Goal: Task Accomplishment & Management: Manage account settings

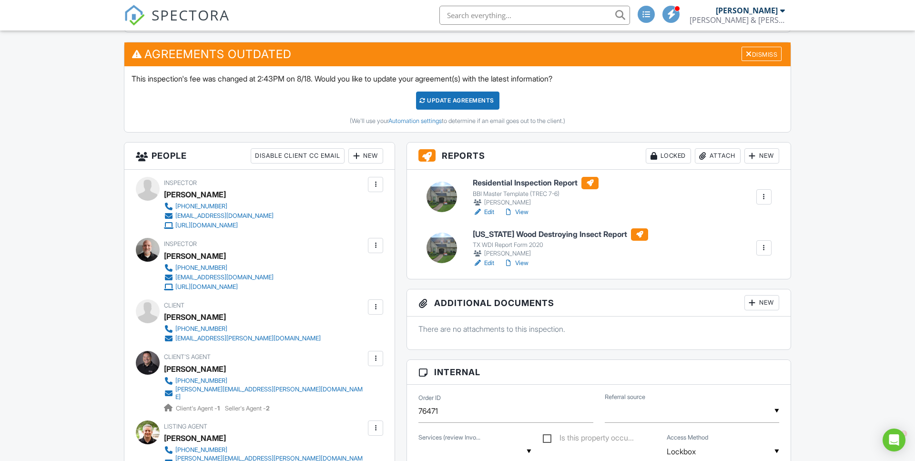
click at [489, 263] on link "Edit" at bounding box center [483, 263] width 21 height 10
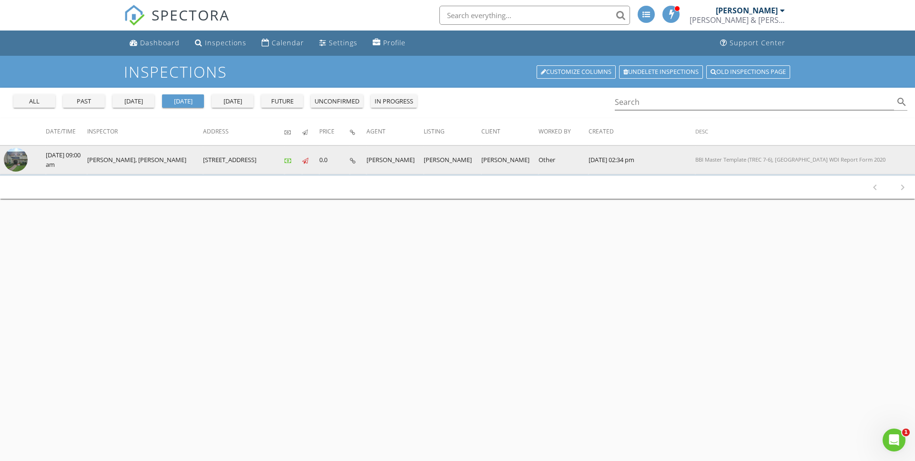
click at [19, 158] on img at bounding box center [16, 160] width 24 height 24
click at [21, 162] on img at bounding box center [16, 160] width 24 height 24
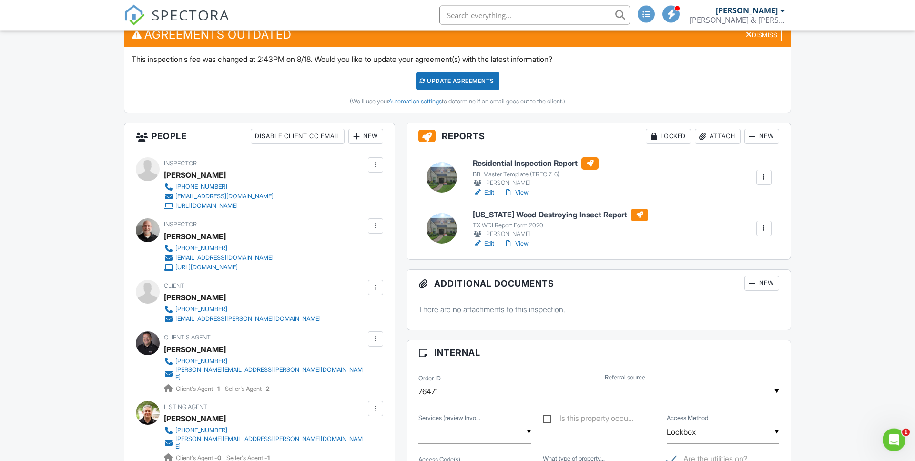
scroll to position [340, 0]
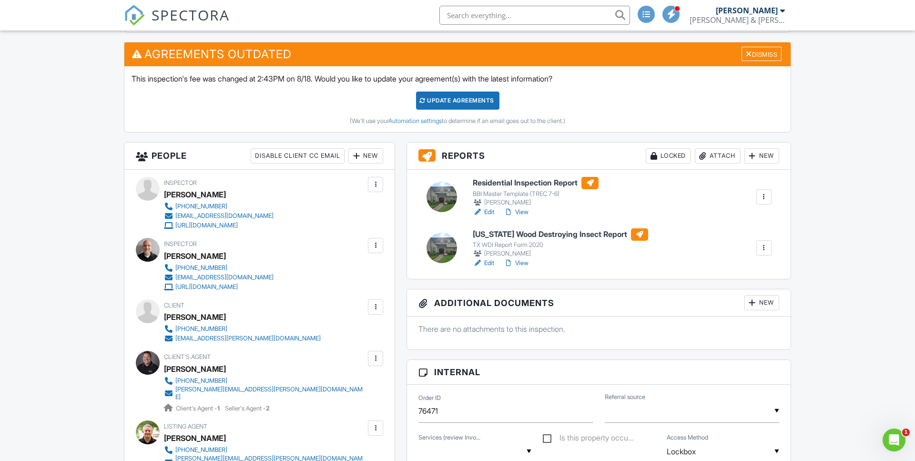
click at [492, 210] on link "Edit" at bounding box center [483, 212] width 21 height 10
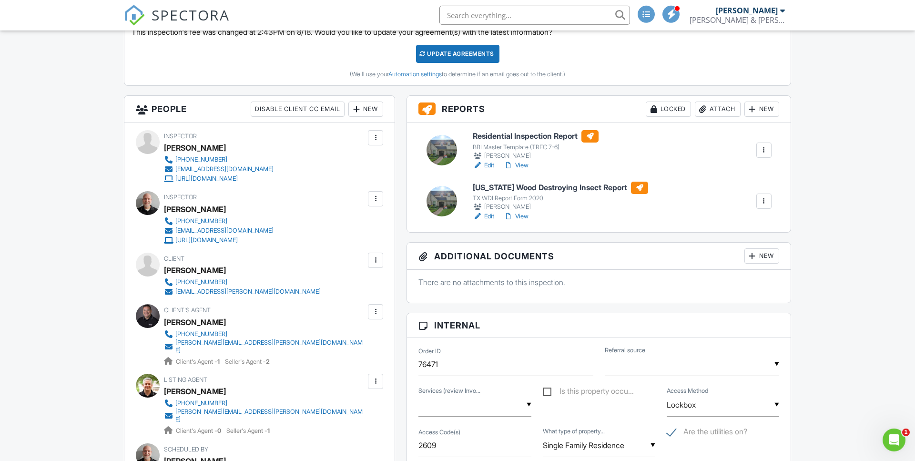
scroll to position [389, 0]
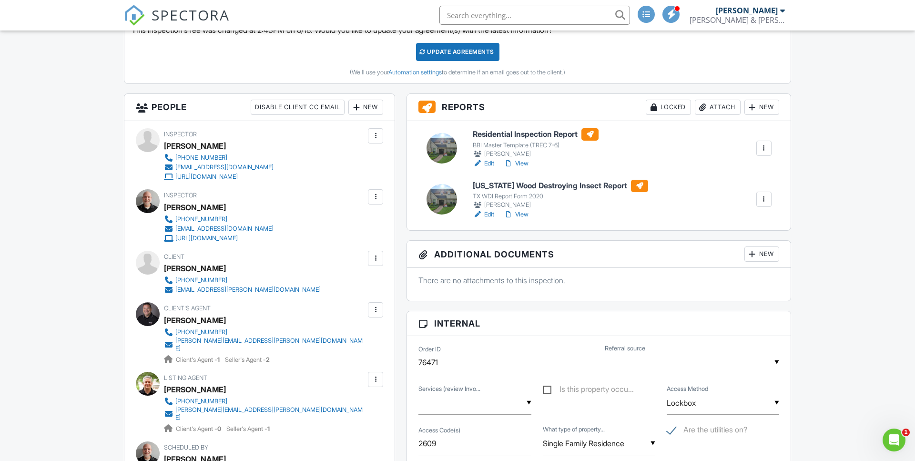
click at [521, 164] on link "View" at bounding box center [516, 164] width 25 height 10
